Goal: Navigation & Orientation: Find specific page/section

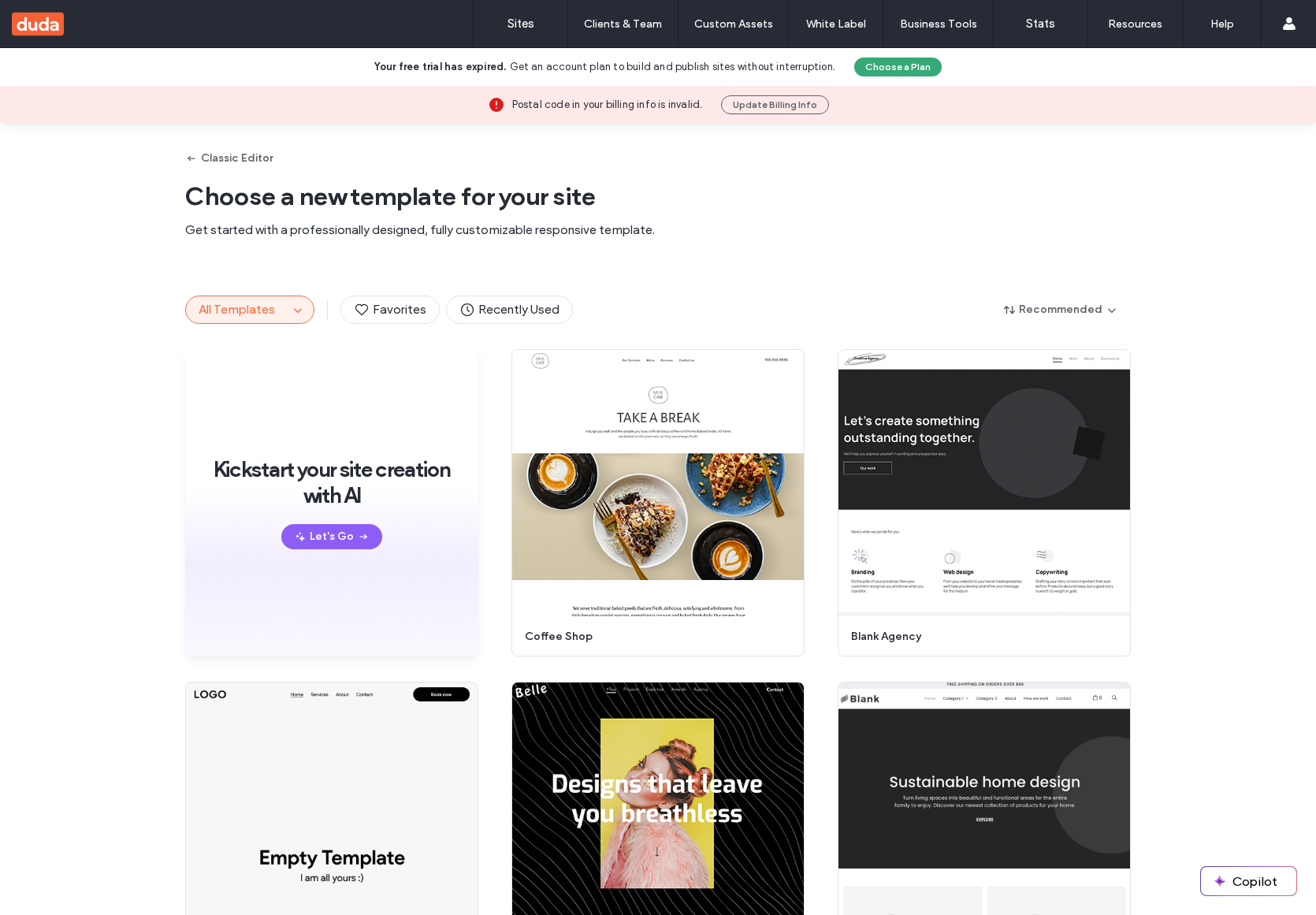
click at [31, 33] on use at bounding box center [37, 23] width 52 height 24
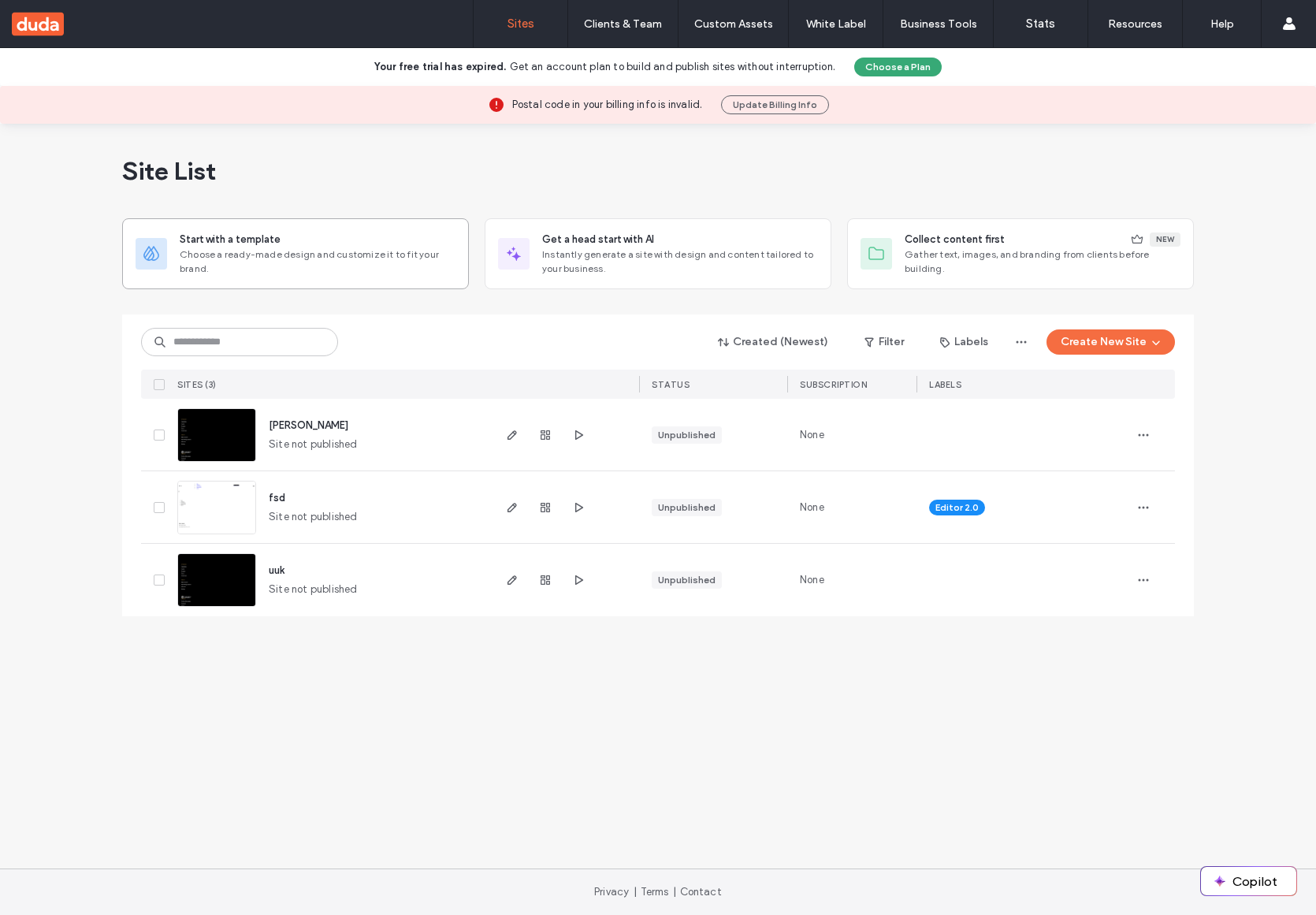
click at [278, 261] on span "Choose a ready-made design and customize it to fit your brand." at bounding box center [318, 262] width 276 height 29
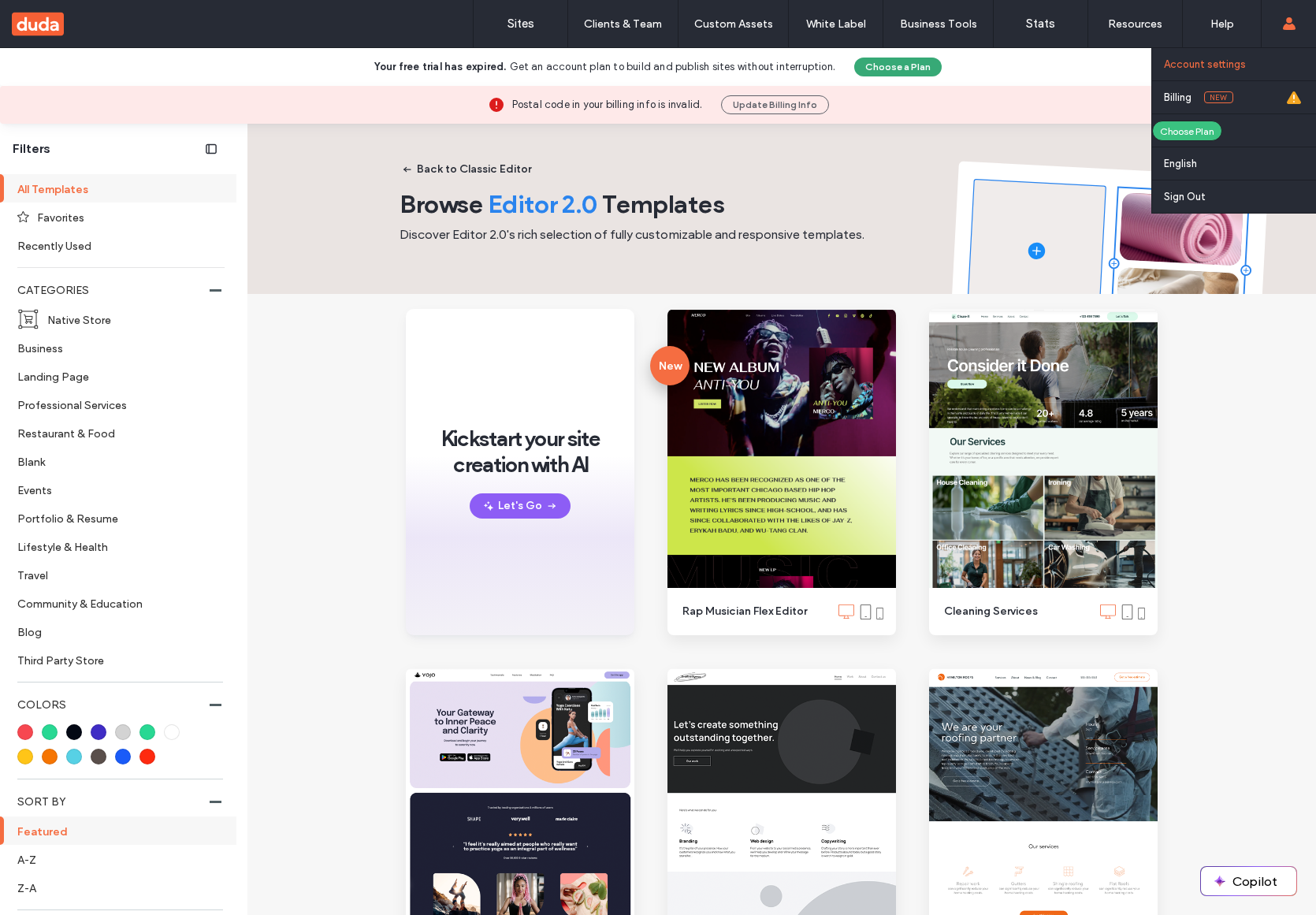
click at [1221, 73] on link "Account settings" at bounding box center [1239, 64] width 152 height 33
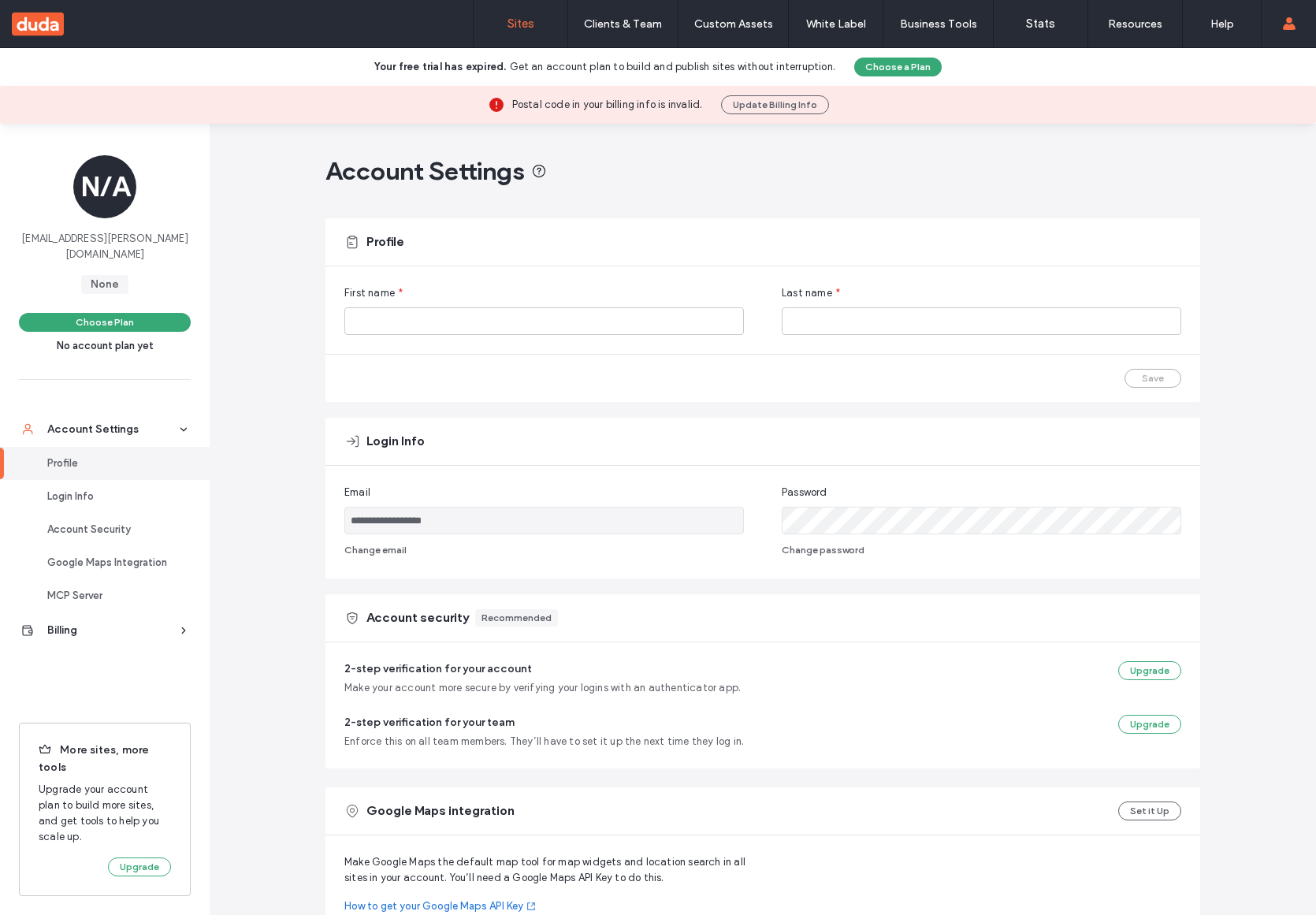
click at [502, 4] on link "Sites" at bounding box center [521, 23] width 94 height 47
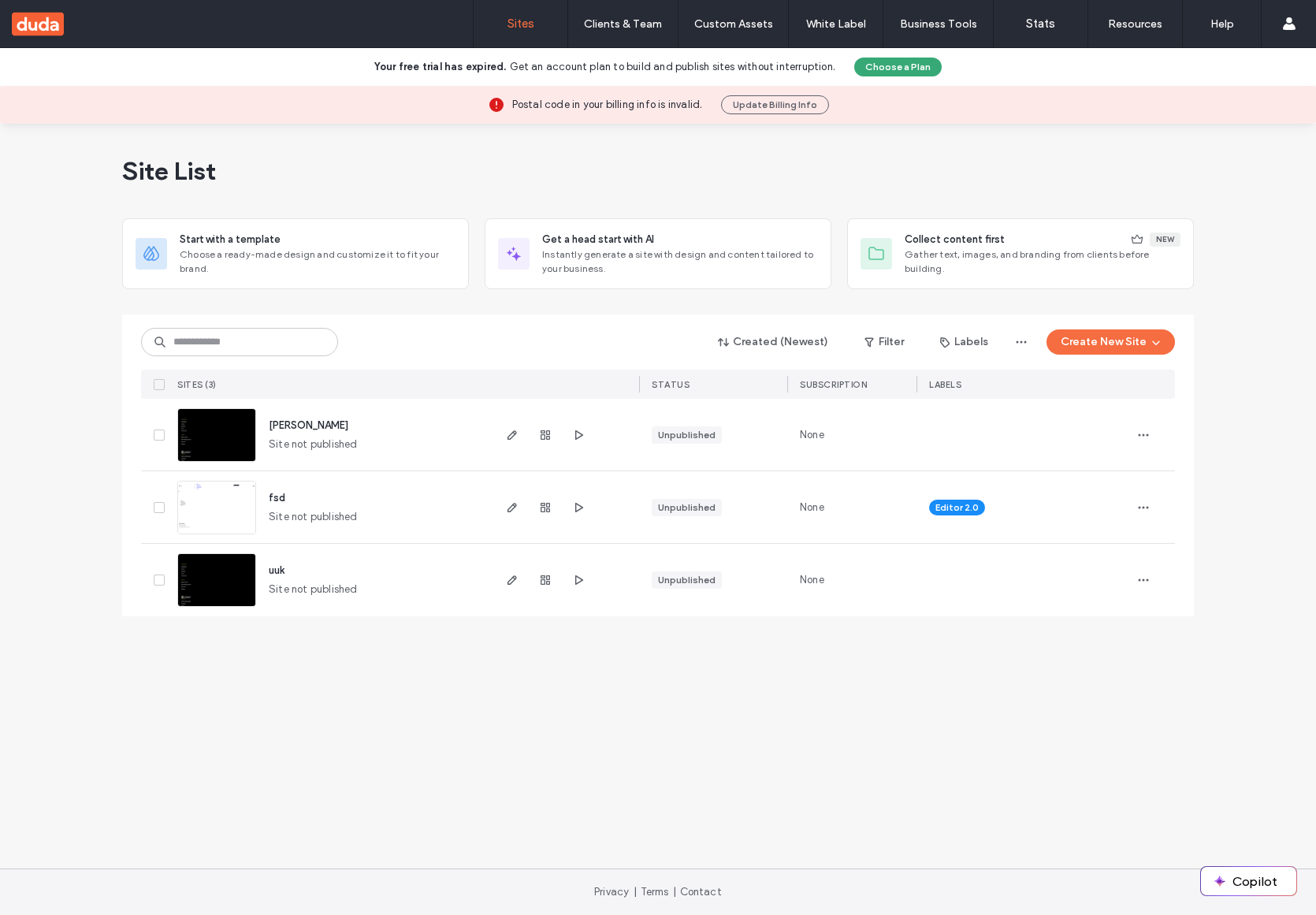
click at [44, 23] on use at bounding box center [37, 23] width 52 height 24
click at [234, 507] on img at bounding box center [216, 535] width 78 height 107
